Goal: Task Accomplishment & Management: Complete application form

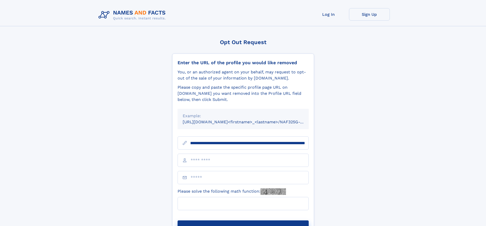
scroll to position [0, 62]
type input "**********"
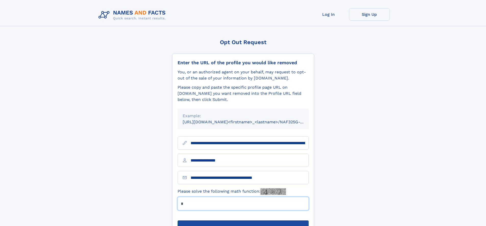
type input "*"
click at [243, 221] on button "Submit Opt Out Request" at bounding box center [242, 229] width 131 height 16
